Goal: Information Seeking & Learning: Check status

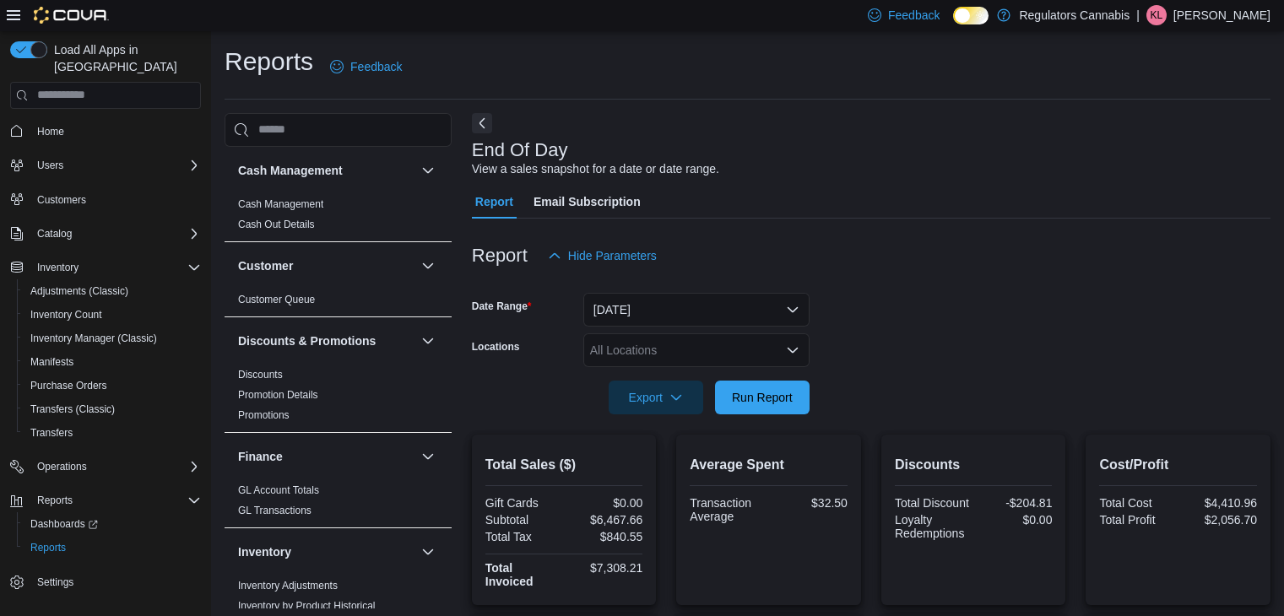
scroll to position [378, 0]
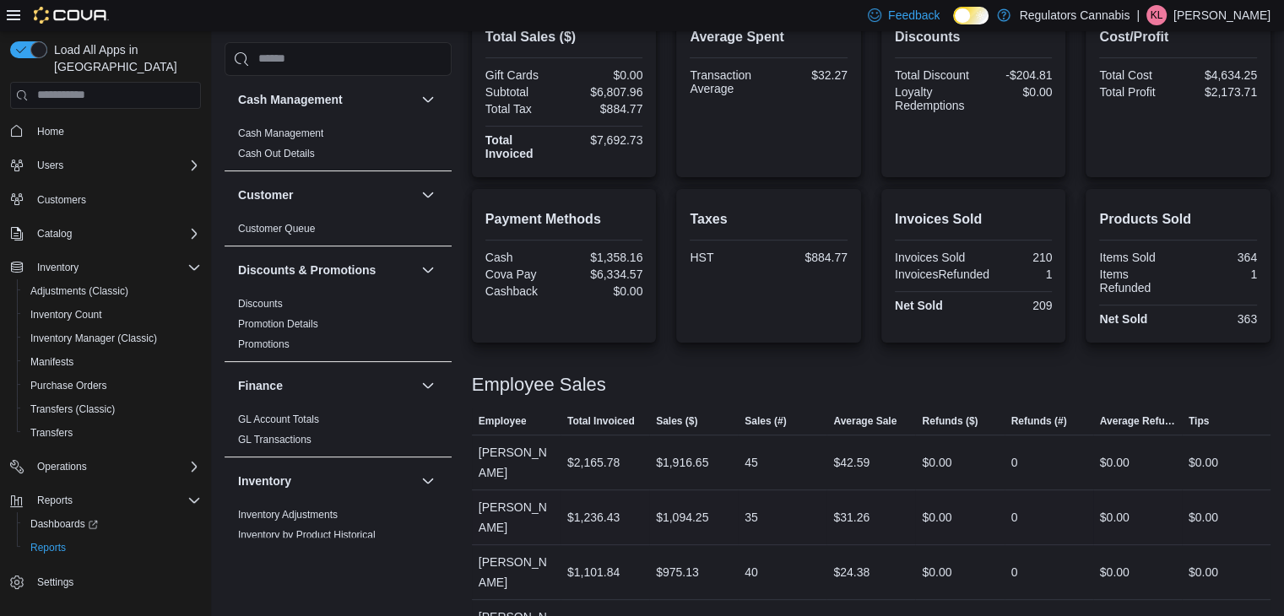
scroll to position [576, 0]
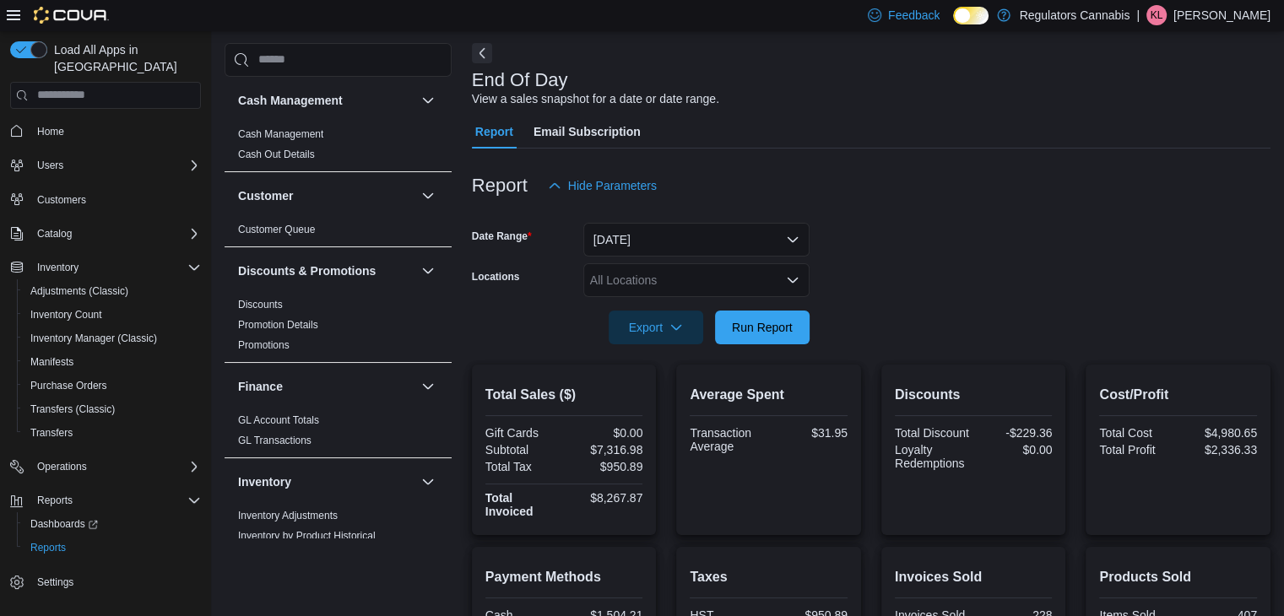
scroll to position [576, 0]
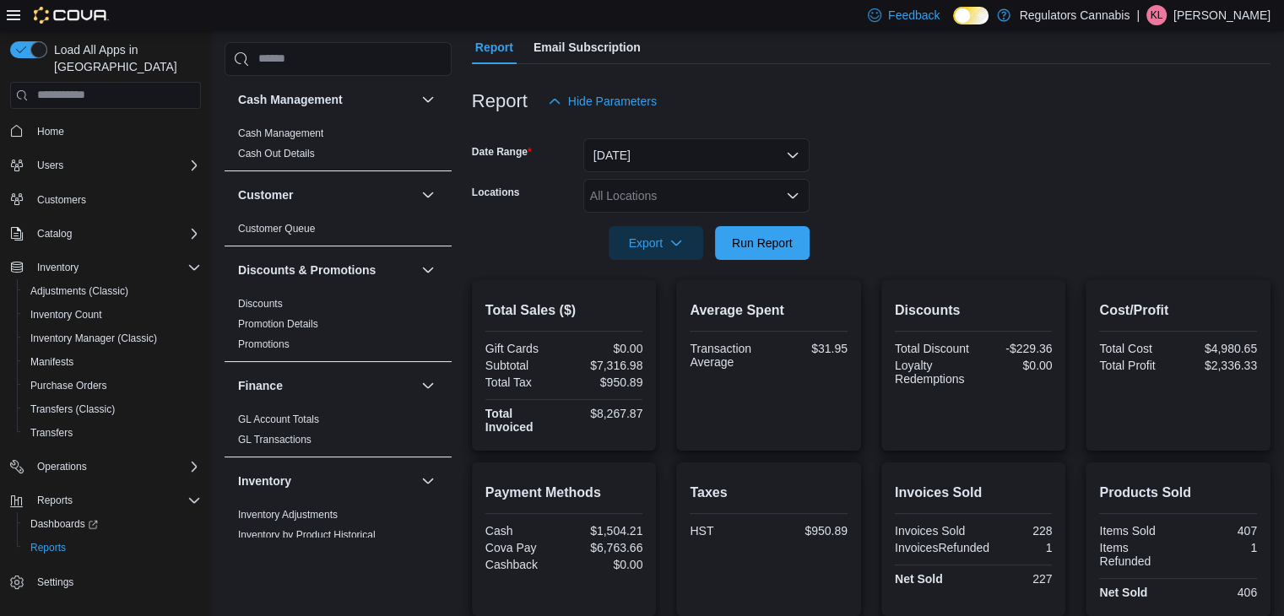
scroll to position [576, 0]
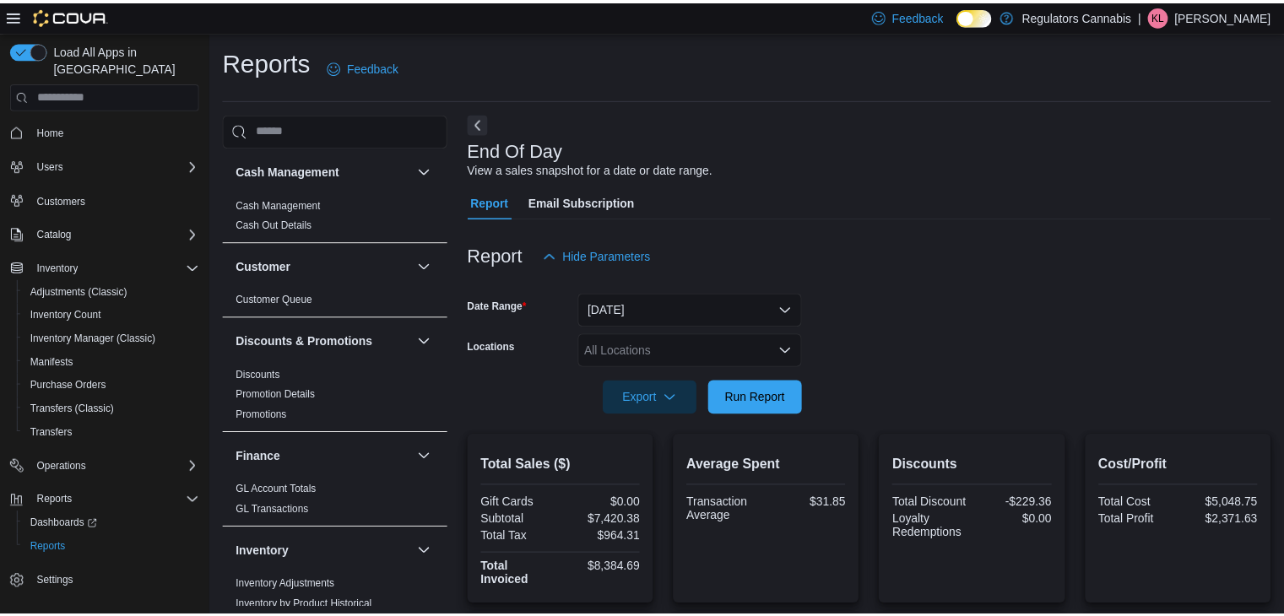
scroll to position [6, 0]
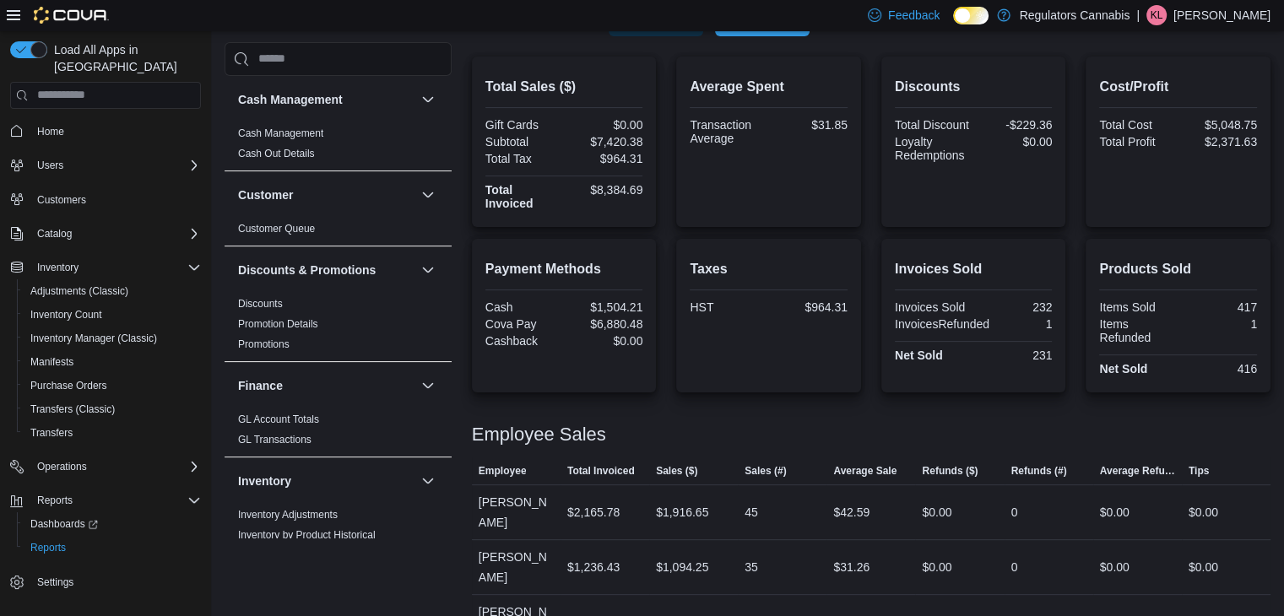
scroll to position [576, 0]
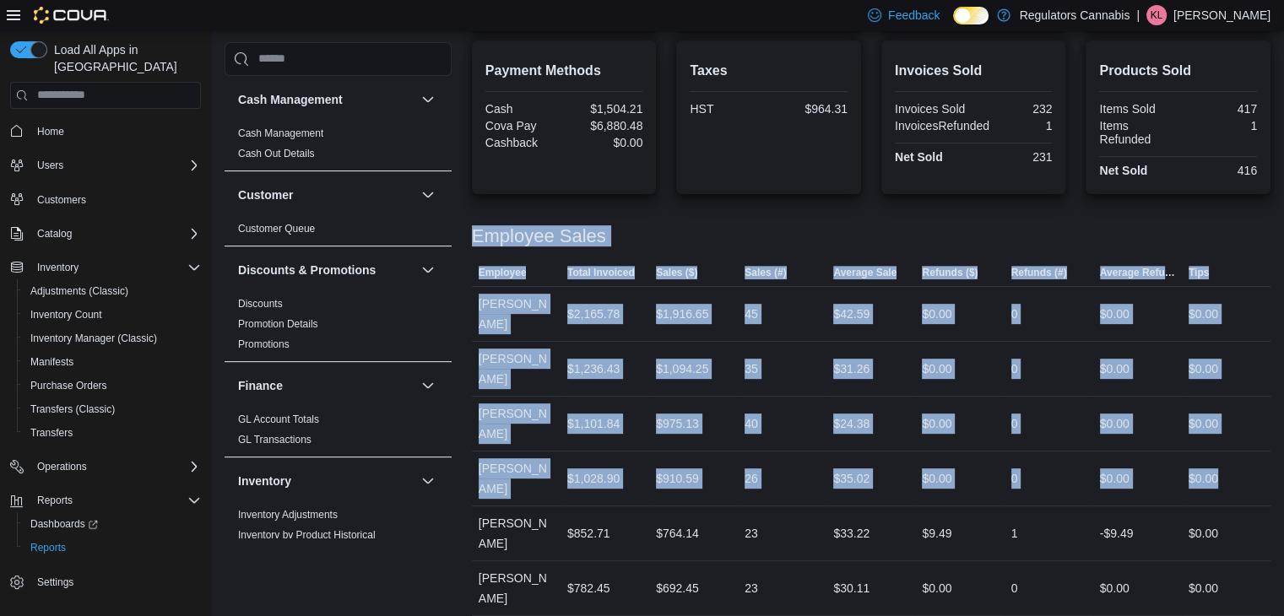
drag, startPoint x: 1254, startPoint y: 426, endPoint x: 473, endPoint y: 235, distance: 804.6
click at [473, 235] on div "Employee Sales This table contains 8 rows. Employee Total Invoiced Sales ($) Sa…" at bounding box center [871, 456] width 798 height 500
click at [645, 228] on div "Employee Sales" at bounding box center [871, 236] width 798 height 20
drag, startPoint x: 1238, startPoint y: 428, endPoint x: 472, endPoint y: 241, distance: 788.8
click at [472, 241] on div "Employee Sales This table contains 8 rows. Employee Total Invoiced Sales ($) Sa…" at bounding box center [871, 456] width 798 height 500
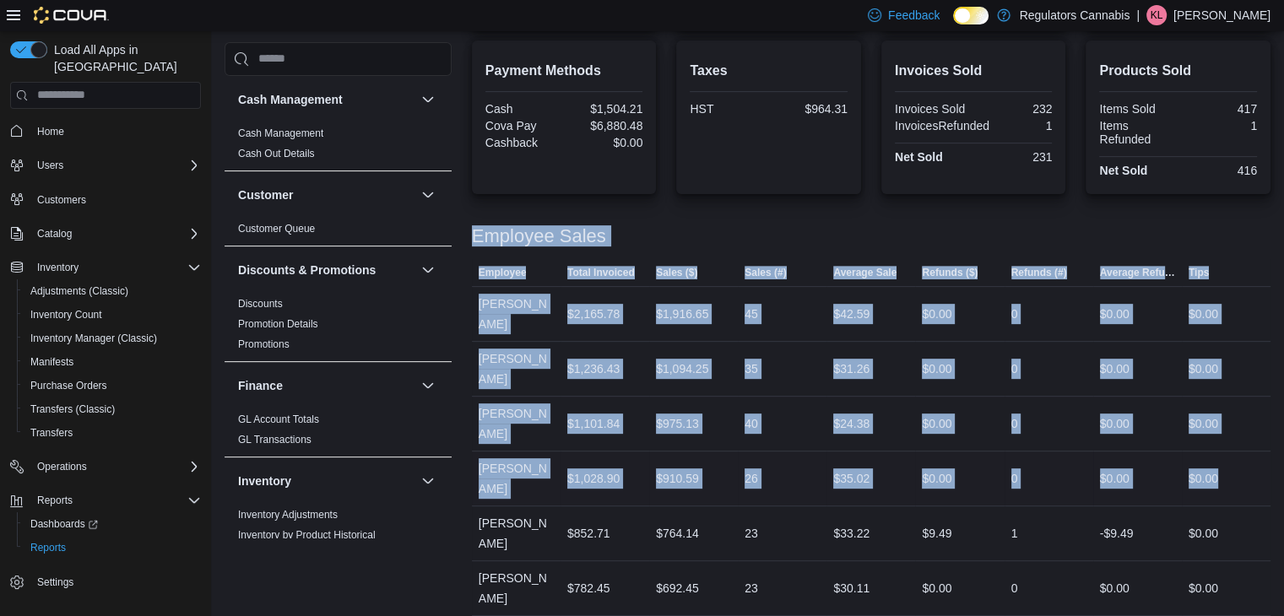
click at [1241, 462] on div "$0.00" at bounding box center [1225, 479] width 89 height 34
drag, startPoint x: 1242, startPoint y: 424, endPoint x: 464, endPoint y: 230, distance: 801.9
click at [464, 230] on div "Cash Management Cash Management Cash Out Details Customer Customer Queue Discou…" at bounding box center [747, 121] width 1046 height 1169
click at [1131, 235] on div "Employee Sales" at bounding box center [871, 236] width 798 height 20
drag, startPoint x: 1254, startPoint y: 422, endPoint x: 462, endPoint y: 222, distance: 816.5
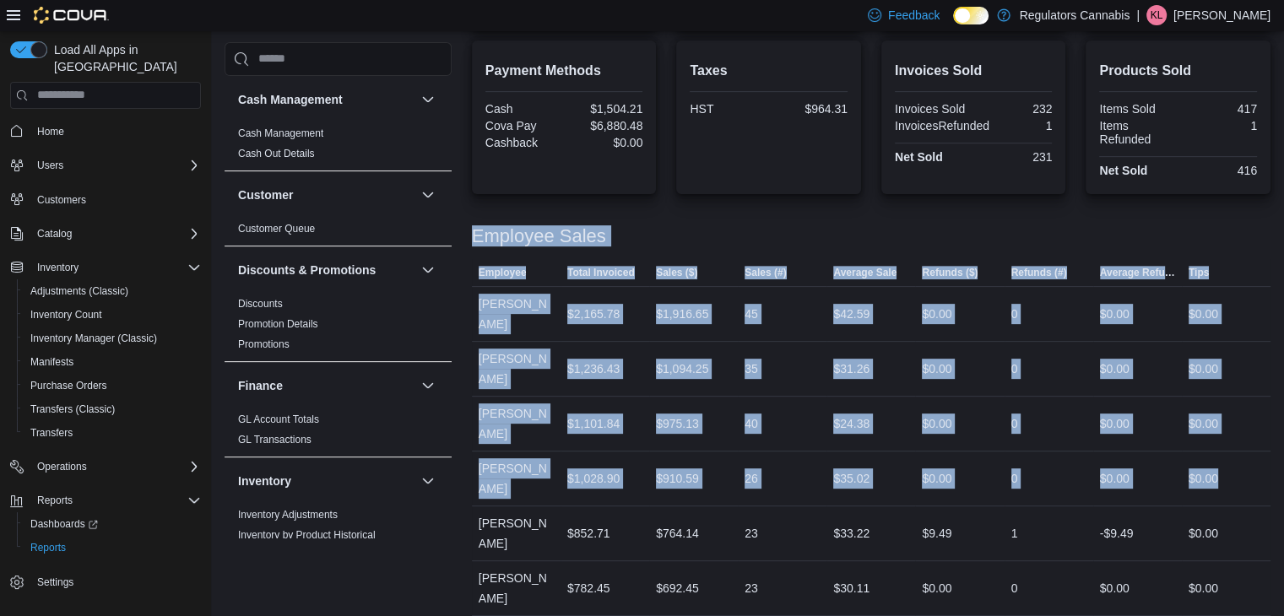
click at [462, 222] on div "Cash Management Cash Management Cash Out Details Customer Customer Queue Discou…" at bounding box center [747, 121] width 1046 height 1169
click at [760, 246] on div at bounding box center [871, 253] width 798 height 14
drag, startPoint x: 1239, startPoint y: 424, endPoint x: 474, endPoint y: 235, distance: 787.8
click at [474, 235] on div "Employee Sales This table contains 8 rows. Employee Total Invoiced Sales ($) Sa…" at bounding box center [871, 456] width 798 height 500
click at [685, 241] on div "Employee Sales" at bounding box center [871, 236] width 798 height 20
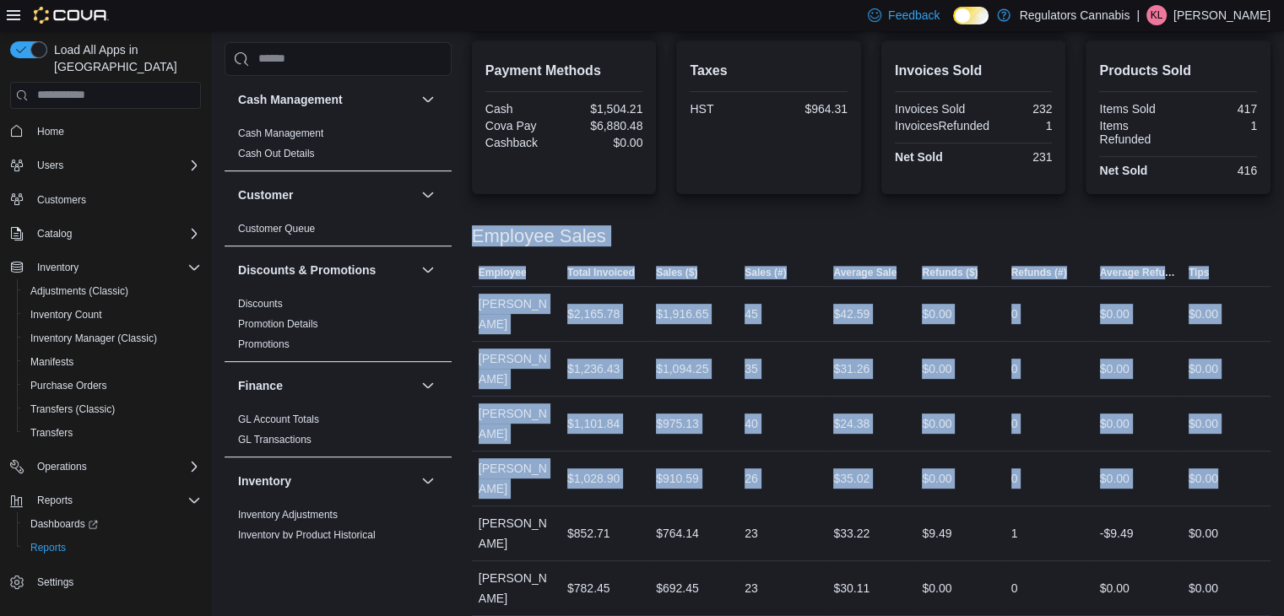
drag, startPoint x: 1252, startPoint y: 426, endPoint x: 473, endPoint y: 236, distance: 800.9
click at [473, 236] on div "Employee Sales This table contains 8 rows. Employee Total Invoiced Sales ($) Sa…" at bounding box center [871, 456] width 798 height 500
click at [1237, 462] on div "$0.00" at bounding box center [1225, 479] width 89 height 34
drag, startPoint x: 1241, startPoint y: 430, endPoint x: 468, endPoint y: 233, distance: 798.5
click at [468, 233] on div "Cash Management Cash Management Cash Out Details Customer Customer Queue Discou…" at bounding box center [747, 121] width 1046 height 1169
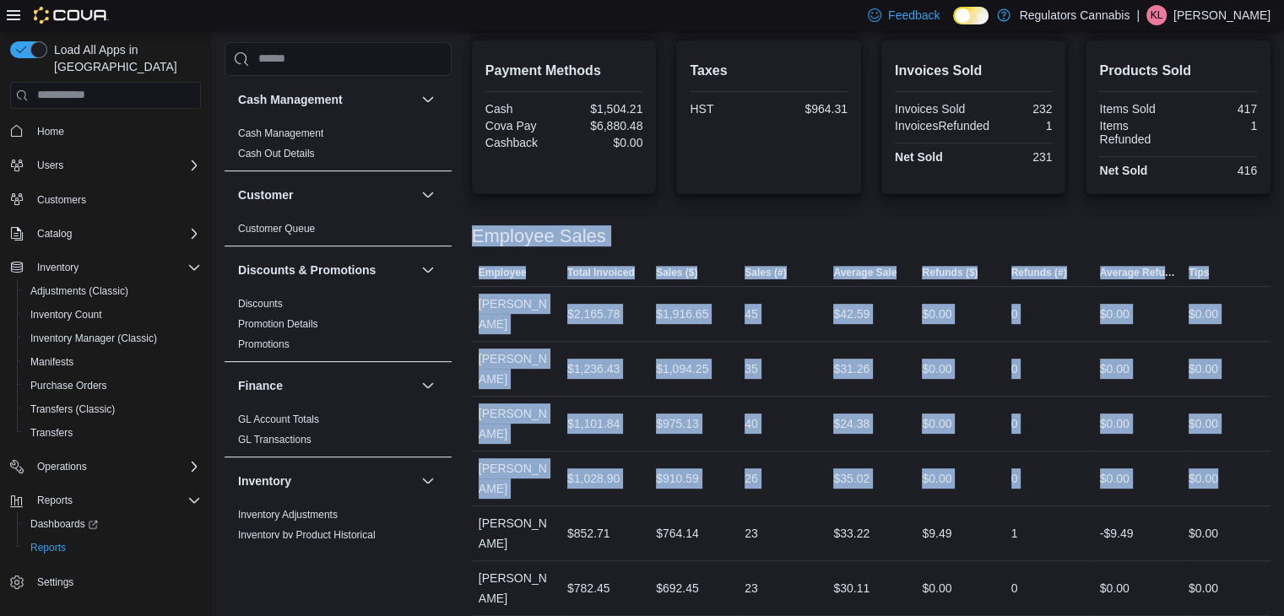
click at [1239, 462] on div "$0.00" at bounding box center [1225, 479] width 89 height 34
drag, startPoint x: 1241, startPoint y: 430, endPoint x: 465, endPoint y: 235, distance: 799.7
click at [465, 235] on div "Cash Management Cash Management Cash Out Details Customer Customer Queue Discou…" at bounding box center [747, 121] width 1046 height 1169
click at [734, 237] on div "Employee Sales" at bounding box center [871, 236] width 798 height 20
drag, startPoint x: 1237, startPoint y: 424, endPoint x: 466, endPoint y: 236, distance: 793.8
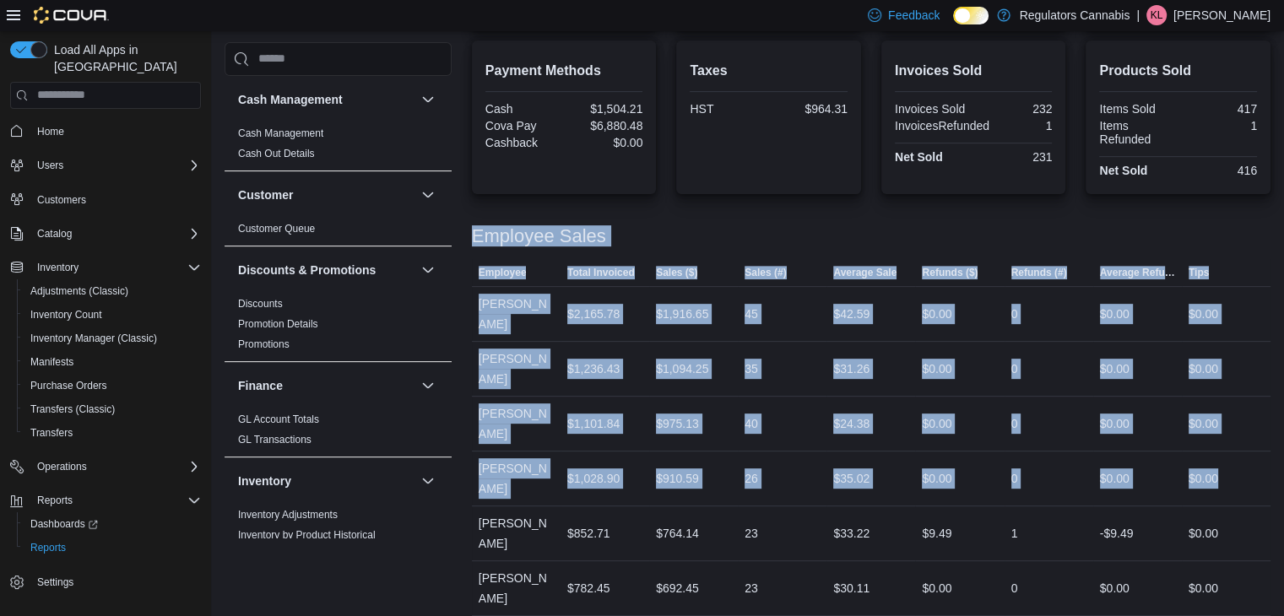
click at [466, 236] on div "Cash Management Cash Management Cash Out Details Customer Customer Queue Discou…" at bounding box center [747, 121] width 1046 height 1169
click at [1242, 462] on div "$0.00" at bounding box center [1225, 479] width 89 height 34
drag, startPoint x: 1237, startPoint y: 426, endPoint x: 468, endPoint y: 225, distance: 795.4
click at [468, 225] on div "Cash Management Cash Management Cash Out Details Customer Customer Queue Discou…" at bounding box center [747, 121] width 1046 height 1169
click at [1269, 462] on div "$0.00" at bounding box center [1225, 479] width 89 height 34
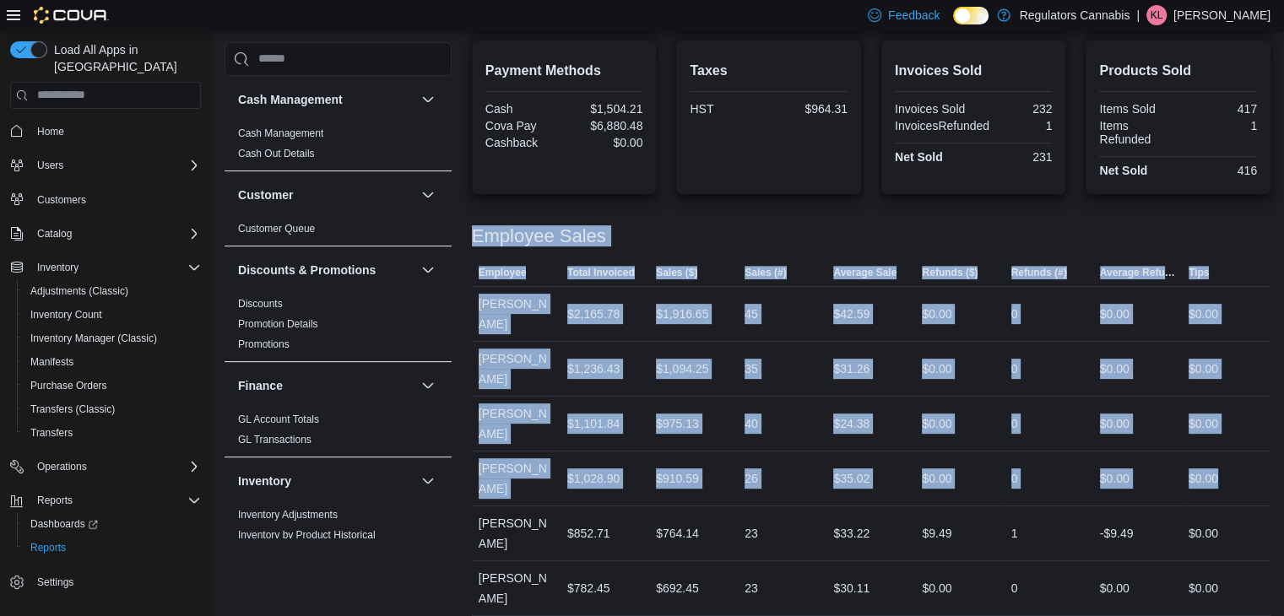
drag, startPoint x: 1239, startPoint y: 429, endPoint x: 461, endPoint y: 234, distance: 802.1
click at [461, 234] on div "Cash Management Cash Management Cash Out Details Customer Customer Queue Discou…" at bounding box center [747, 121] width 1046 height 1169
click at [1248, 462] on div "$0.00" at bounding box center [1225, 479] width 89 height 34
click at [1241, 462] on div "$0.00" at bounding box center [1225, 479] width 89 height 34
click at [1235, 462] on div "$0.00" at bounding box center [1225, 479] width 89 height 34
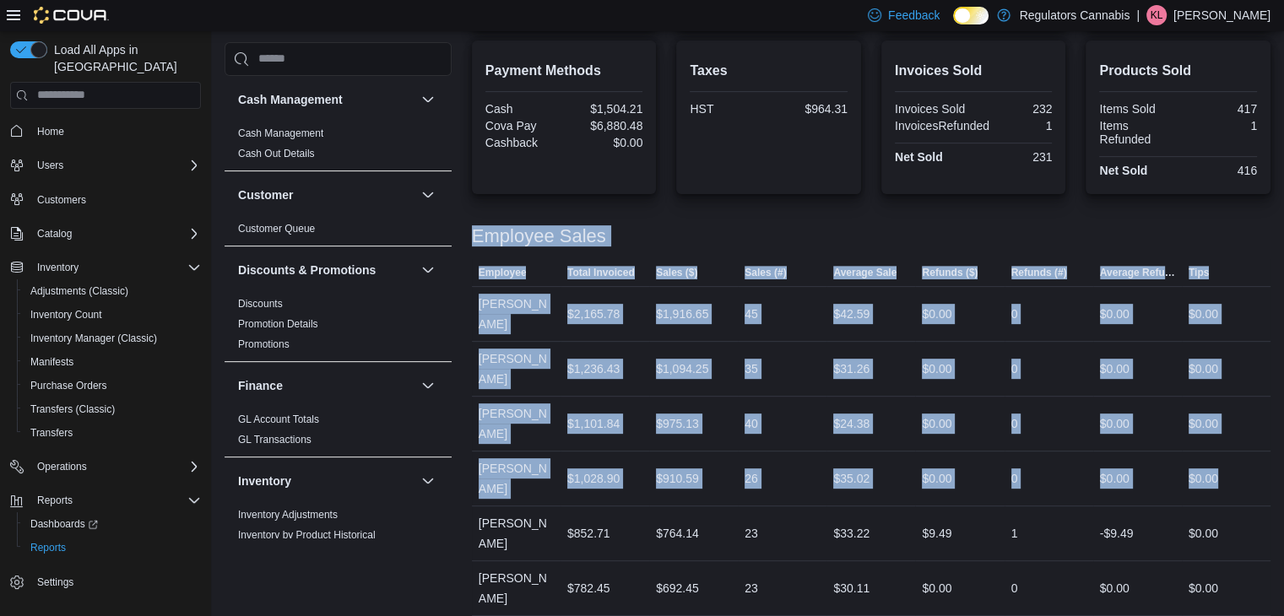
drag, startPoint x: 1235, startPoint y: 429, endPoint x: 468, endPoint y: 225, distance: 793.6
click at [468, 225] on div "Cash Management Cash Management Cash Out Details Customer Customer Queue Discou…" at bounding box center [747, 121] width 1046 height 1169
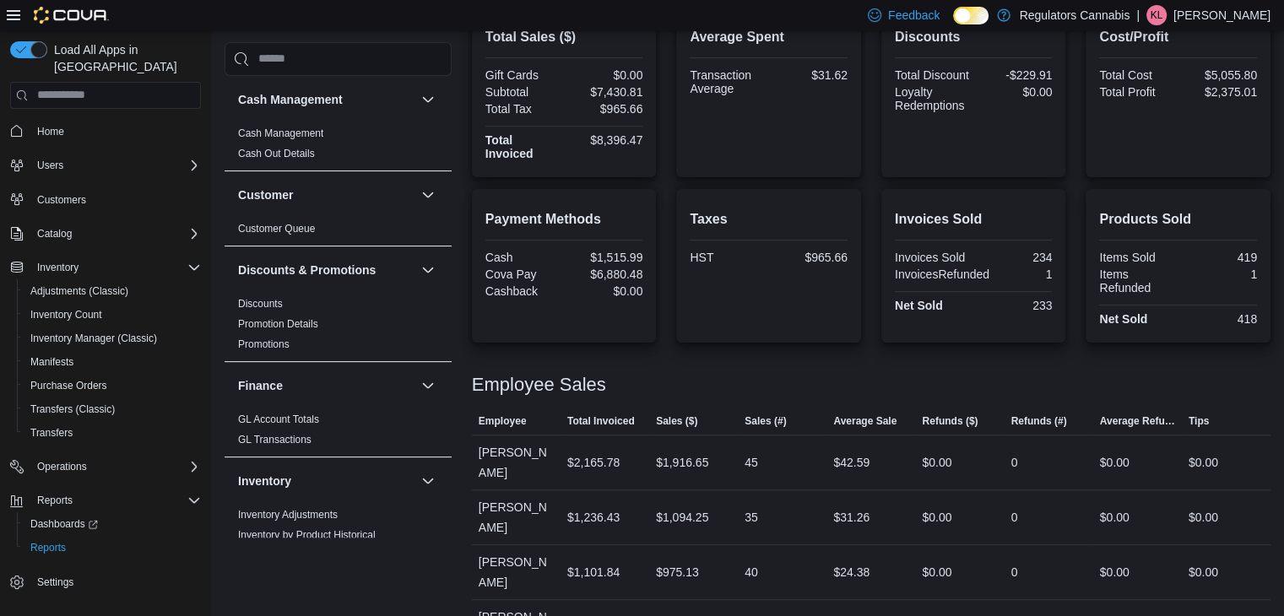
click at [836, 419] on span "Average Sale" at bounding box center [870, 421] width 89 height 27
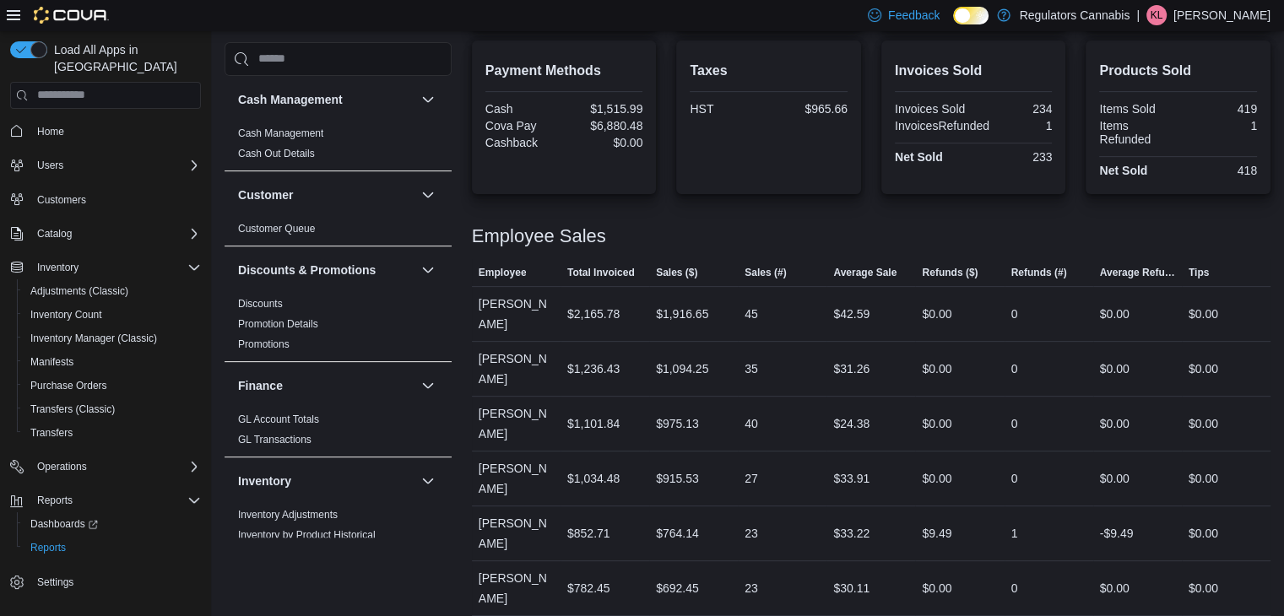
scroll to position [154, 0]
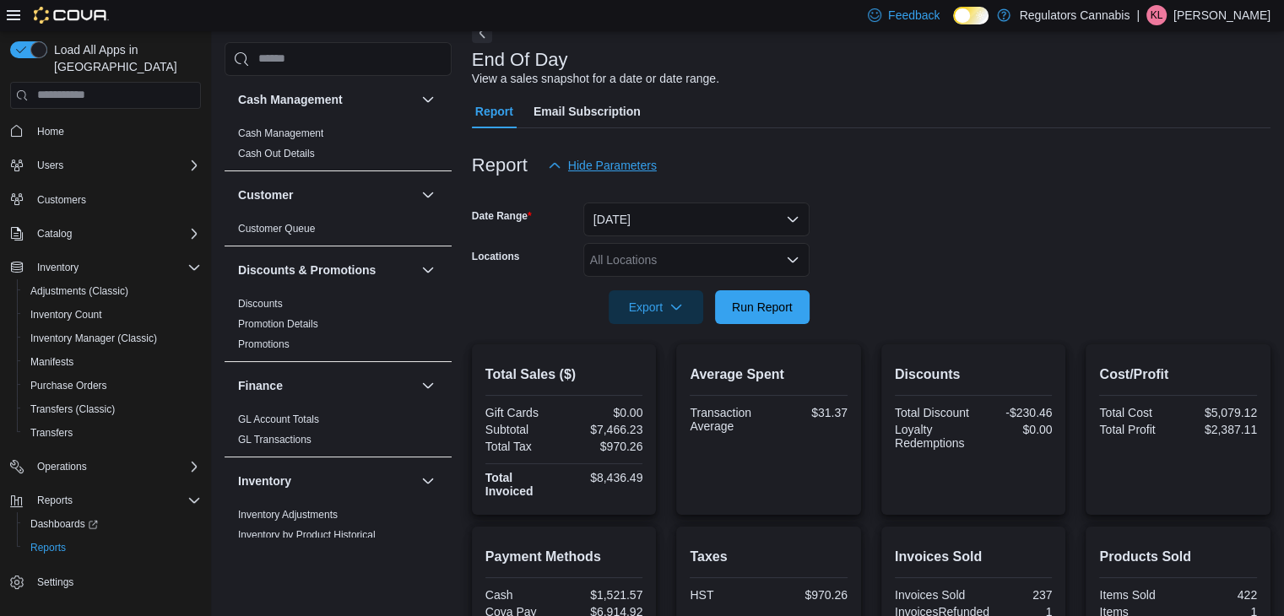
scroll to position [576, 0]
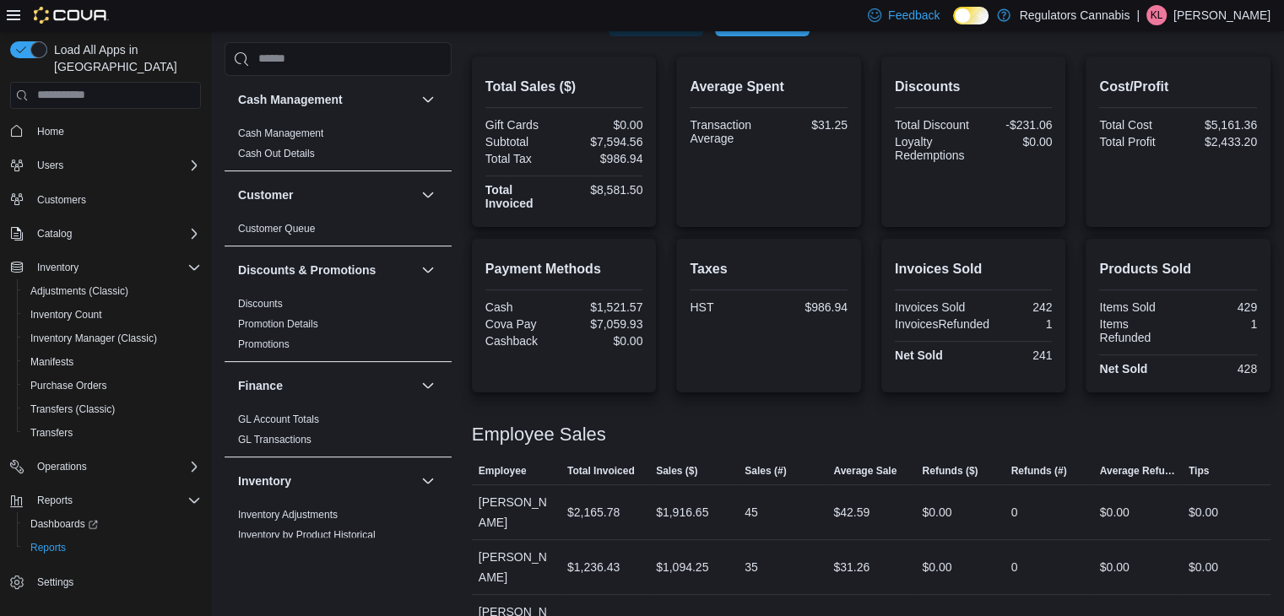
scroll to position [576, 0]
